Goal: Entertainment & Leisure: Consume media (video, audio)

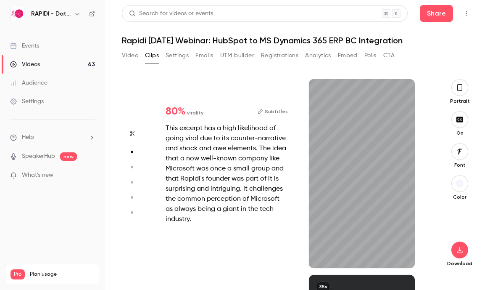
scroll to position [195, 0]
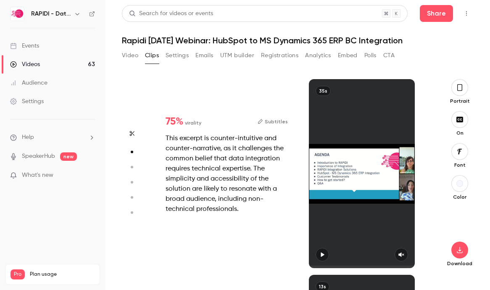
type input "*"
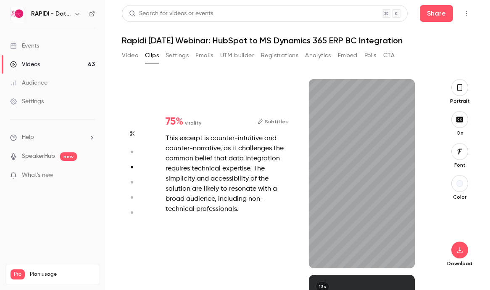
scroll to position [391, 0]
type input "*"
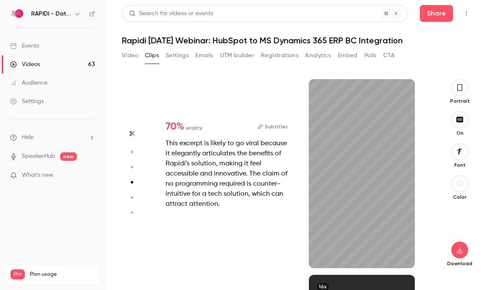
type input "*"
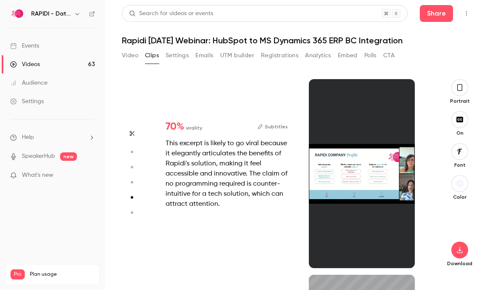
type input "*"
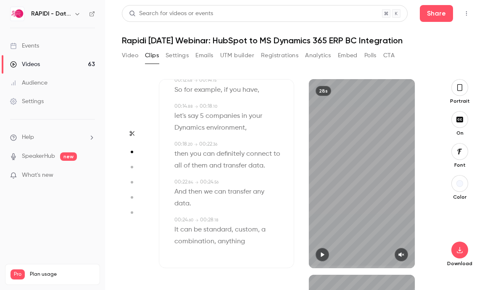
type input "*"
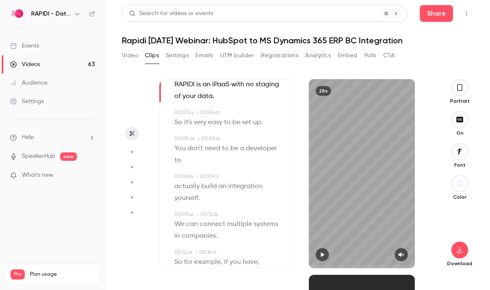
scroll to position [0, 0]
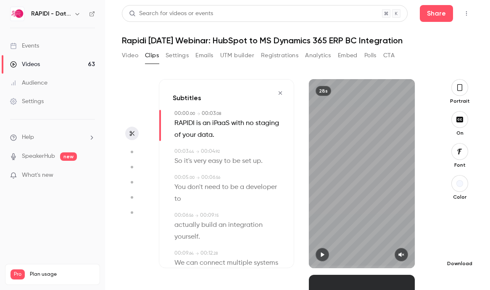
click at [461, 250] on icon "button" at bounding box center [460, 249] width 10 height 7
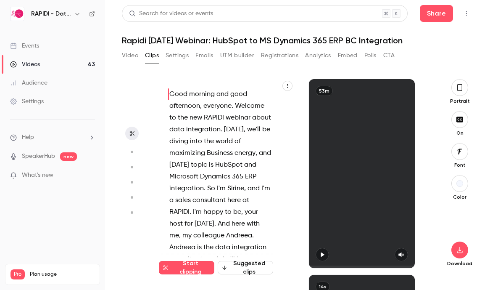
click at [324, 68] on div "Good morning and good afternoon , everyone . Welcome to the new RAPIDI webinar …" at bounding box center [297, 178] width 351 height 224
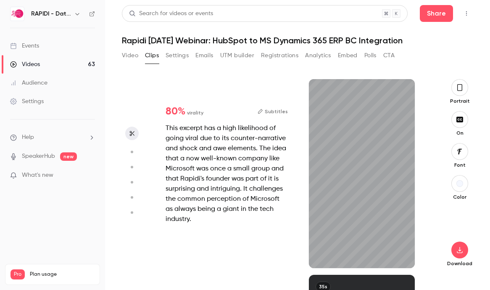
type input "*"
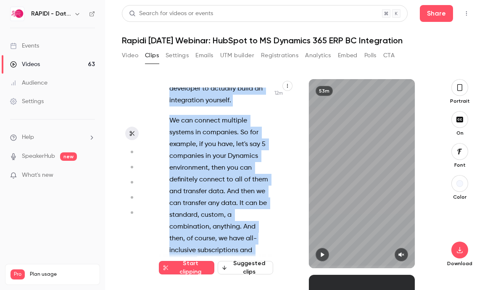
scroll to position [4740, 0]
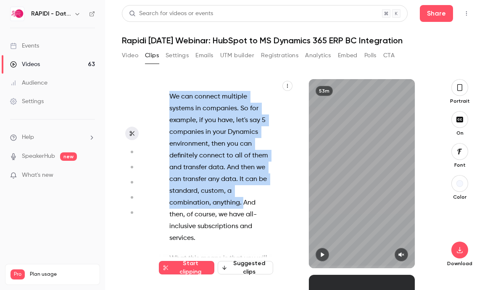
drag, startPoint x: 222, startPoint y: 119, endPoint x: 242, endPoint y: 167, distance: 52.1
click at [242, 167] on div "Good morning and good afternoon , everyone . Welcome to the new RAPIDI webinar …" at bounding box center [224, 177] width 131 height 180
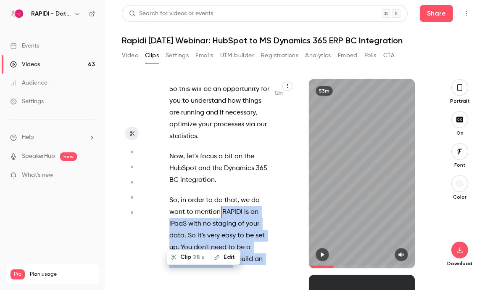
scroll to position [4545, 0]
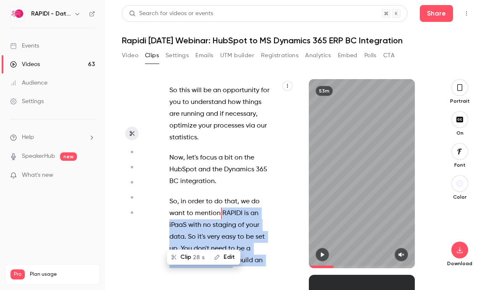
click at [196, 256] on span "28 s" at bounding box center [199, 257] width 12 height 9
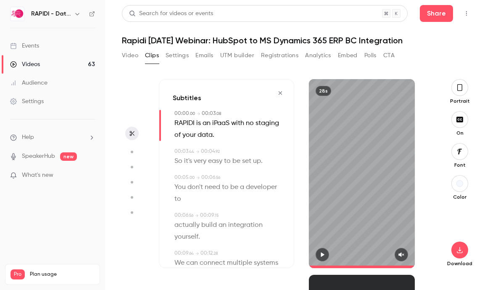
type input "*"
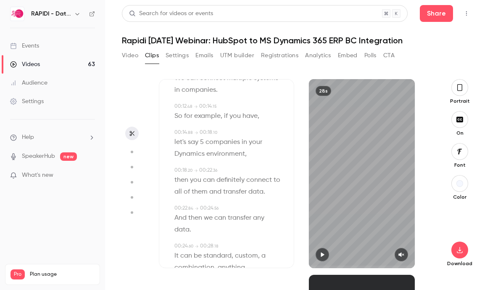
scroll to position [211, 0]
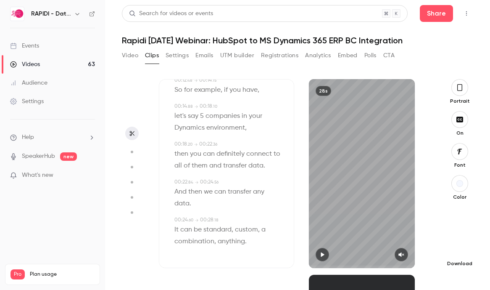
click at [463, 249] on icon "button" at bounding box center [460, 249] width 10 height 7
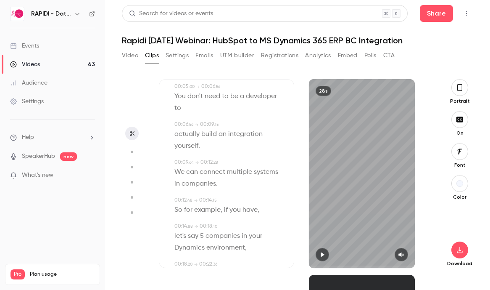
scroll to position [87, 0]
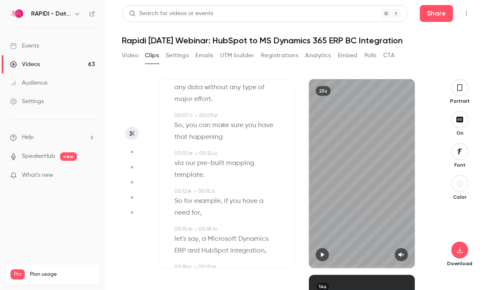
scroll to position [78, 0]
